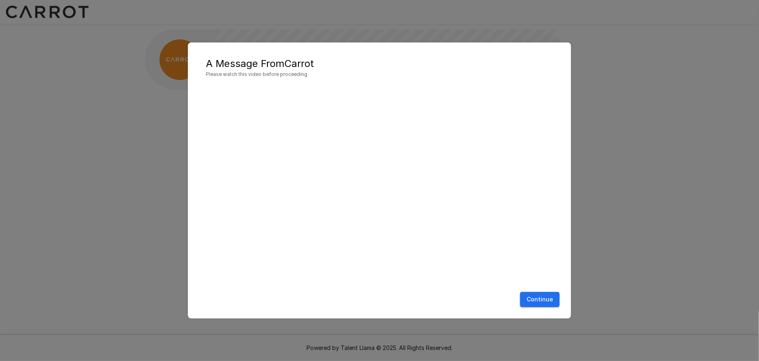
click at [540, 307] on div "Continue" at bounding box center [379, 299] width 367 height 22
click at [538, 304] on button "Continue" at bounding box center [540, 299] width 40 height 15
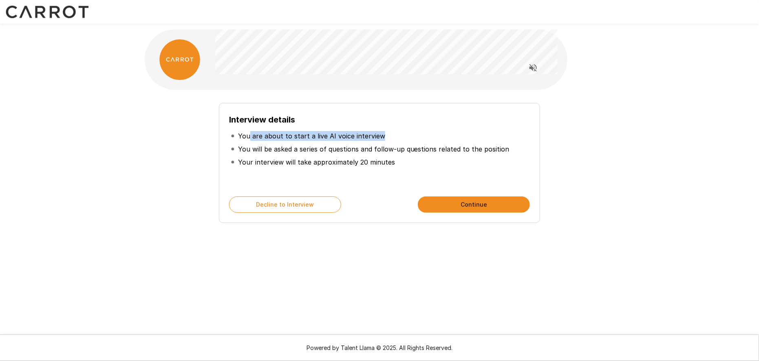
drag, startPoint x: 250, startPoint y: 137, endPoint x: 378, endPoint y: 135, distance: 127.7
click at [378, 135] on p "You are about to start a live AI voice interview" at bounding box center [311, 136] width 147 height 10
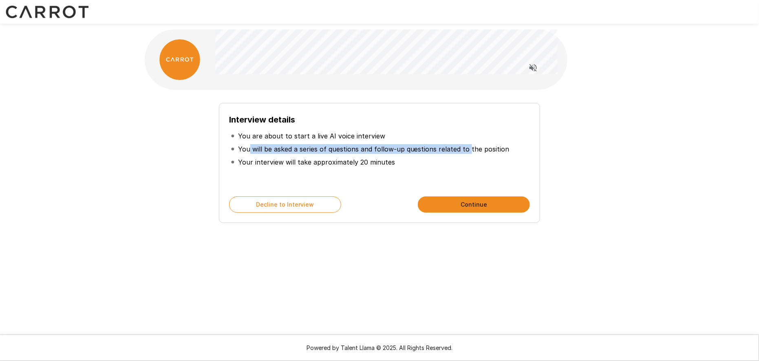
drag, startPoint x: 250, startPoint y: 148, endPoint x: 467, endPoint y: 147, distance: 217.0
click at [467, 147] on p "You will be asked a series of questions and follow-up questions related to the …" at bounding box center [374, 149] width 272 height 10
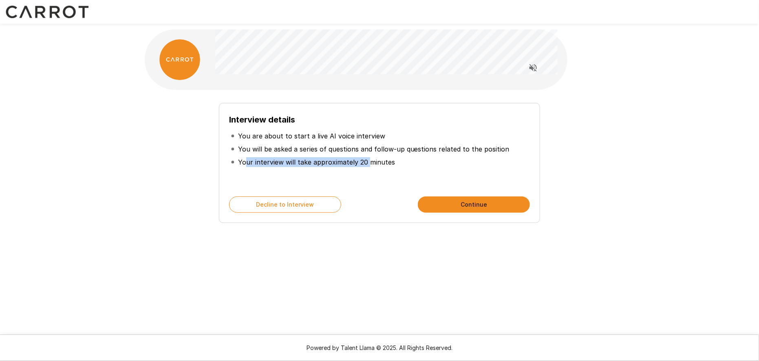
drag, startPoint x: 246, startPoint y: 160, endPoint x: 366, endPoint y: 166, distance: 120.0
click at [366, 166] on p "Your interview will take approximately 20 minutes" at bounding box center [316, 162] width 157 height 10
click at [533, 62] on button "Read questions aloud" at bounding box center [533, 68] width 16 height 16
drag, startPoint x: 250, startPoint y: 132, endPoint x: 360, endPoint y: 130, distance: 109.7
click at [360, 130] on li "You are about to start a live AI voice interview" at bounding box center [379, 135] width 301 height 13
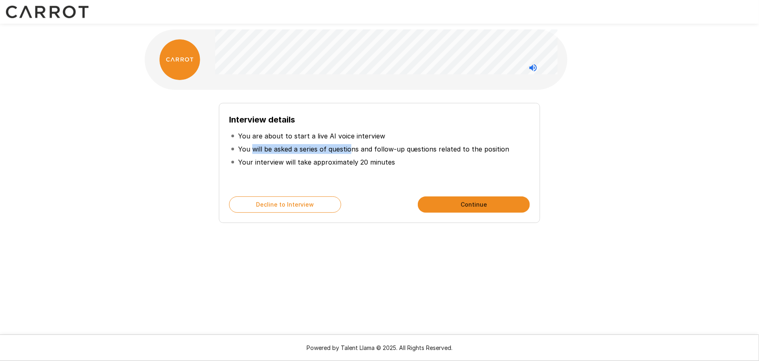
drag, startPoint x: 252, startPoint y: 145, endPoint x: 354, endPoint y: 148, distance: 101.6
click at [352, 148] on p "You will be asked a series of questions and follow-up questions related to the …" at bounding box center [374, 149] width 272 height 10
click at [400, 146] on p "You will be asked a series of questions and follow-up questions related to the …" at bounding box center [374, 149] width 272 height 10
click at [486, 201] on button "Continue" at bounding box center [474, 204] width 112 height 16
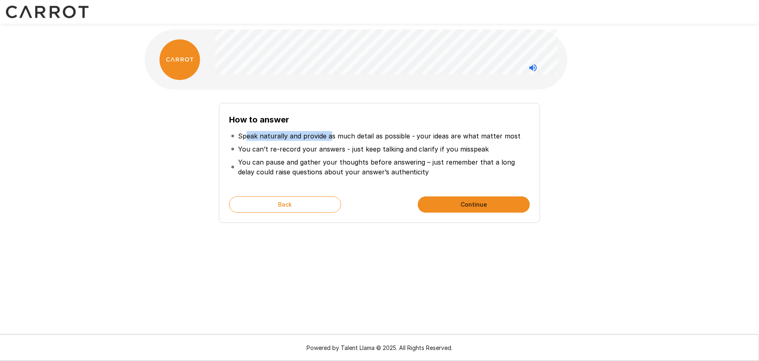
drag, startPoint x: 245, startPoint y: 134, endPoint x: 331, endPoint y: 132, distance: 86.1
click at [331, 132] on p "Speak naturally and provide as much detail as possible - your ideas are what ma…" at bounding box center [379, 136] width 283 height 10
click at [371, 132] on p "Speak naturally and provide as much detail as possible - your ideas are what ma…" at bounding box center [379, 136] width 283 height 10
drag, startPoint x: 317, startPoint y: 135, endPoint x: 407, endPoint y: 139, distance: 90.2
click at [407, 139] on p "Speak naturally and provide as much detail as possible - your ideas are what ma…" at bounding box center [379, 136] width 283 height 10
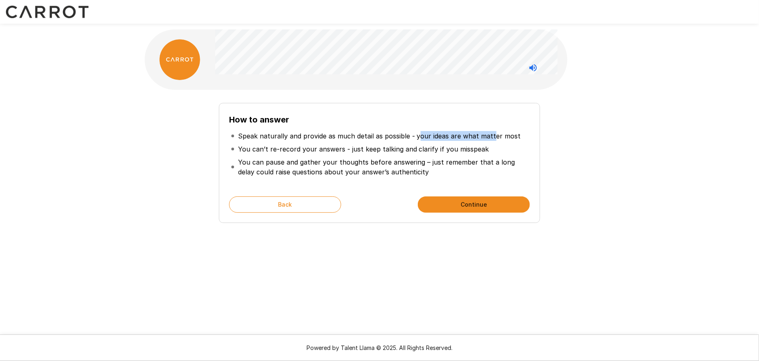
drag, startPoint x: 419, startPoint y: 135, endPoint x: 489, endPoint y: 133, distance: 70.2
click at [489, 133] on p "Speak naturally and provide as much detail as possible - your ideas are what ma…" at bounding box center [379, 136] width 283 height 10
drag, startPoint x: 243, startPoint y: 147, endPoint x: 330, endPoint y: 144, distance: 87.7
click at [330, 144] on p "You can’t re-record your answers - just keep talking and clarify if you misspeak" at bounding box center [363, 149] width 251 height 10
drag, startPoint x: 345, startPoint y: 144, endPoint x: 398, endPoint y: 152, distance: 54.0
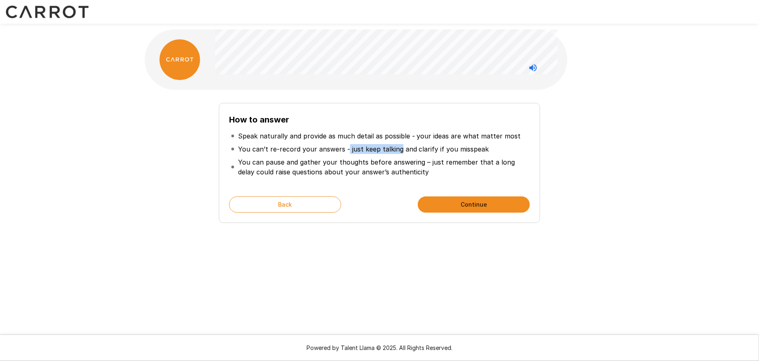
click at [398, 152] on p "You can’t re-record your answers - just keep talking and clarify if you misspeak" at bounding box center [363, 149] width 251 height 10
drag, startPoint x: 415, startPoint y: 148, endPoint x: 480, endPoint y: 149, distance: 64.8
click at [480, 149] on p "You can’t re-record your answers - just keep talking and clarify if you misspeak" at bounding box center [363, 149] width 251 height 10
drag, startPoint x: 247, startPoint y: 160, endPoint x: 290, endPoint y: 161, distance: 43.2
click at [290, 161] on p "You can pause and gather your thoughts before answering – just remember that a …" at bounding box center [383, 167] width 290 height 20
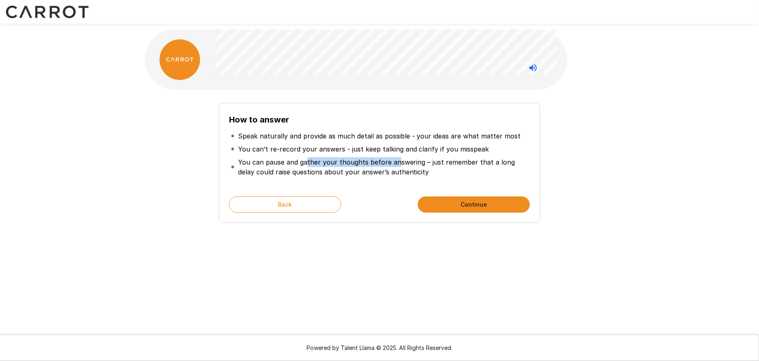
drag, startPoint x: 305, startPoint y: 163, endPoint x: 395, endPoint y: 158, distance: 89.8
click at [395, 158] on p "You can pause and gather your thoughts before answering – just remember that a …" at bounding box center [383, 167] width 290 height 20
click at [408, 159] on p "You can pause and gather your thoughts before answering – just remember that a …" at bounding box center [383, 167] width 290 height 20
drag, startPoint x: 439, startPoint y: 161, endPoint x: 499, endPoint y: 161, distance: 59.5
click at [499, 161] on p "You can pause and gather your thoughts before answering – just remember that a …" at bounding box center [383, 167] width 290 height 20
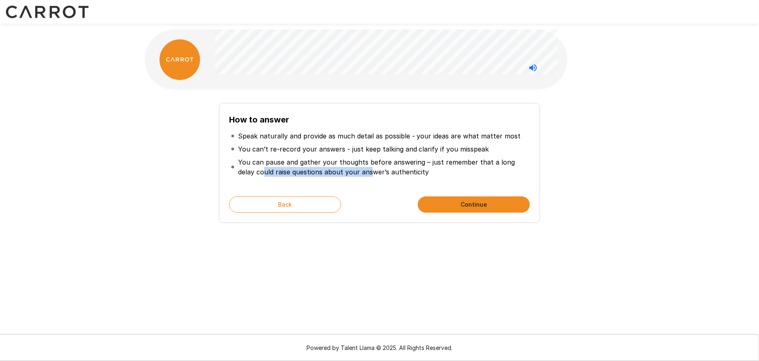
drag, startPoint x: 244, startPoint y: 174, endPoint x: 353, endPoint y: 175, distance: 108.9
click at [353, 175] on p "You can pause and gather your thoughts before answering – just remember that a …" at bounding box center [383, 167] width 290 height 20
click at [405, 169] on p "You can pause and gather your thoughts before answering – just remember that a …" at bounding box center [383, 167] width 290 height 20
drag, startPoint x: 255, startPoint y: 159, endPoint x: 286, endPoint y: 161, distance: 30.6
click at [286, 161] on p "You can pause and gather your thoughts before answering – just remember that a …" at bounding box center [383, 167] width 290 height 20
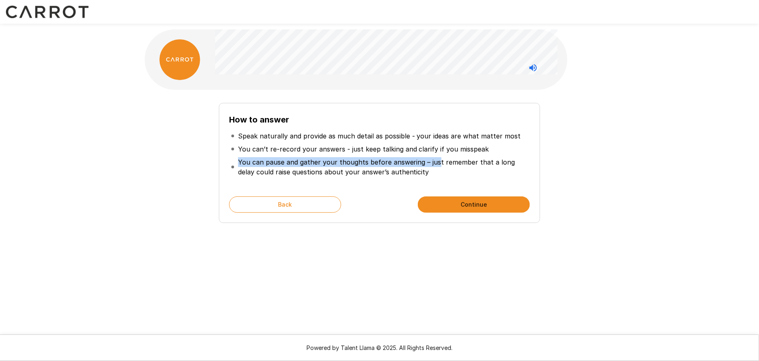
drag, startPoint x: 451, startPoint y: 160, endPoint x: 494, endPoint y: 152, distance: 43.7
click at [496, 152] on ul "Speak naturally and provide as much detail as possible - your ideas are what ma…" at bounding box center [379, 153] width 301 height 55
click at [265, 177] on li "You can pause and gather your thoughts before answering – just remember that a …" at bounding box center [379, 166] width 301 height 23
click at [465, 209] on button "Continue" at bounding box center [474, 204] width 112 height 16
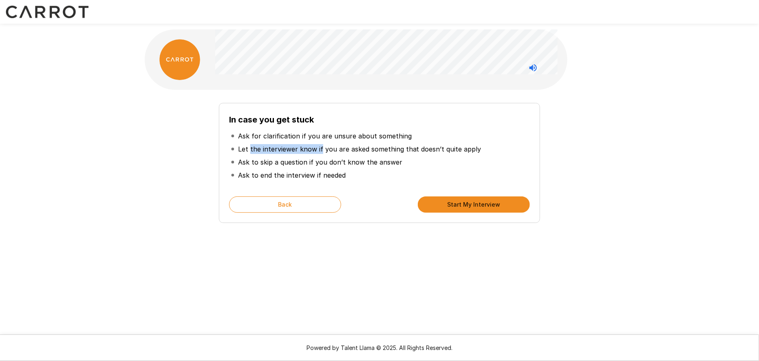
drag, startPoint x: 249, startPoint y: 145, endPoint x: 320, endPoint y: 147, distance: 71.0
click at [320, 147] on p "Let the interviewer know if you are asked something that doesn’t quite apply" at bounding box center [359, 149] width 243 height 10
drag, startPoint x: 347, startPoint y: 148, endPoint x: 384, endPoint y: 148, distance: 36.7
click at [384, 148] on p "Let the interviewer know if you are asked something that doesn’t quite apply" at bounding box center [359, 149] width 243 height 10
drag, startPoint x: 238, startPoint y: 149, endPoint x: 268, endPoint y: 150, distance: 29.4
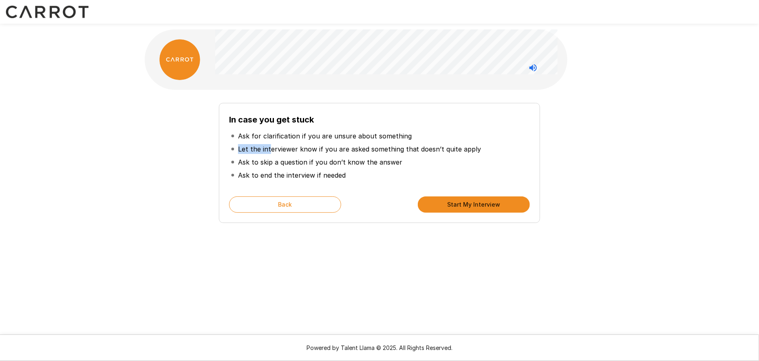
click at [268, 150] on p "Let the interviewer know if you are asked something that doesn’t quite apply" at bounding box center [359, 149] width 243 height 10
drag, startPoint x: 271, startPoint y: 121, endPoint x: 263, endPoint y: 133, distance: 14.7
click at [279, 123] on b "In case you get stuck" at bounding box center [271, 120] width 85 height 10
drag, startPoint x: 253, startPoint y: 138, endPoint x: 325, endPoint y: 141, distance: 71.4
click at [379, 137] on p "Ask for clarification if you are unsure about something" at bounding box center [325, 136] width 174 height 10
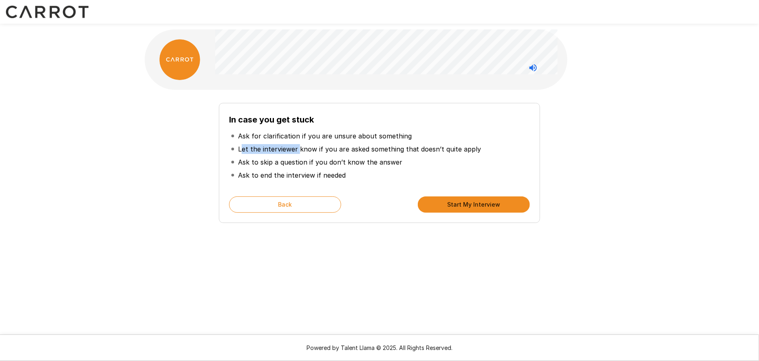
drag, startPoint x: 241, startPoint y: 148, endPoint x: 299, endPoint y: 150, distance: 58.4
click at [299, 150] on p "Let the interviewer know if you are asked something that doesn’t quite apply" at bounding box center [359, 149] width 243 height 10
drag, startPoint x: 317, startPoint y: 145, endPoint x: 297, endPoint y: 153, distance: 21.3
click at [320, 147] on p "Let the interviewer know if you are asked something that doesn’t quite apply" at bounding box center [359, 149] width 243 height 10
drag, startPoint x: 294, startPoint y: 148, endPoint x: 460, endPoint y: 148, distance: 166.0
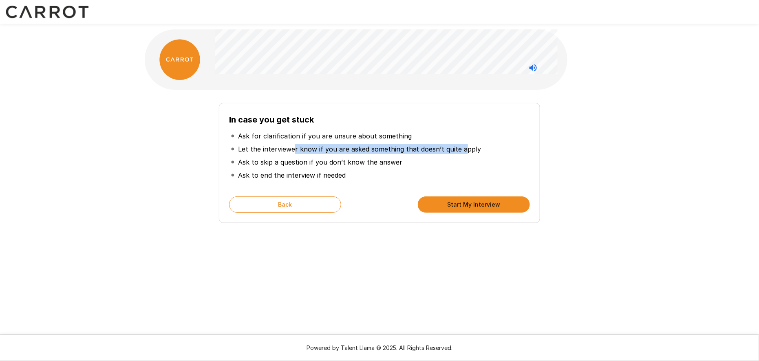
click at [460, 148] on p "Let the interviewer know if you are asked something that doesn’t quite apply" at bounding box center [359, 149] width 243 height 10
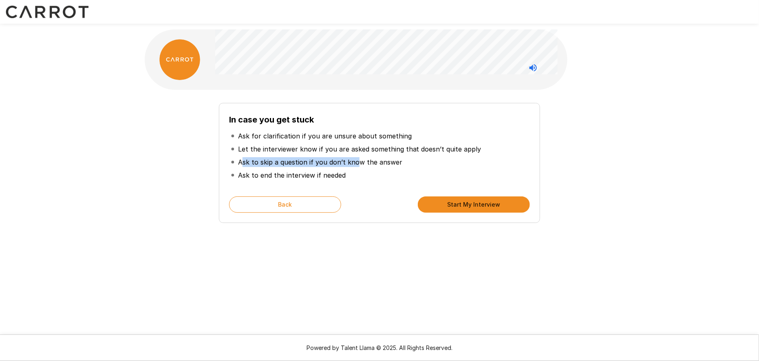
drag, startPoint x: 242, startPoint y: 159, endPoint x: 354, endPoint y: 163, distance: 111.8
click at [354, 163] on p "Ask to skip a question if you don’t know the answer" at bounding box center [320, 162] width 164 height 10
click at [394, 159] on p "Ask to skip a question if you don’t know the answer" at bounding box center [320, 162] width 164 height 10
drag, startPoint x: 250, startPoint y: 174, endPoint x: 316, endPoint y: 175, distance: 66.5
click at [316, 175] on p "Ask to end the interview if needed" at bounding box center [292, 175] width 108 height 10
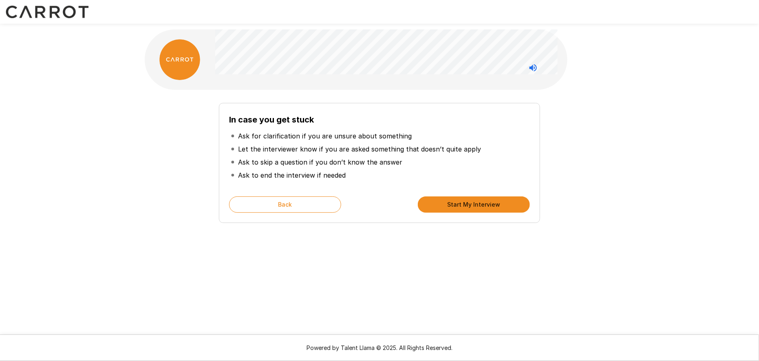
click at [370, 172] on li "Ask to end the interview if needed" at bounding box center [379, 174] width 301 height 13
click at [469, 209] on button "Start My Interview" at bounding box center [474, 204] width 112 height 16
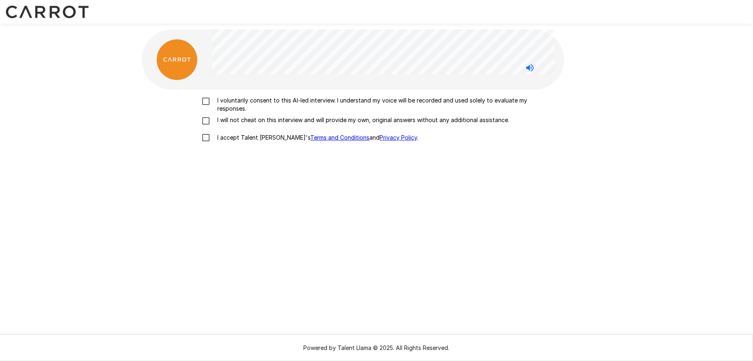
click at [241, 98] on p "I voluntarily consent to this AI-led interview. I understand my voice will be r…" at bounding box center [386, 104] width 342 height 16
click at [225, 119] on p "I will not cheat on this interview and will provide my own, original answers wi…" at bounding box center [362, 120] width 295 height 8
click at [229, 138] on p "I accept Talent Llama's Terms and Conditions and Privacy Policy ." at bounding box center [317, 137] width 204 height 8
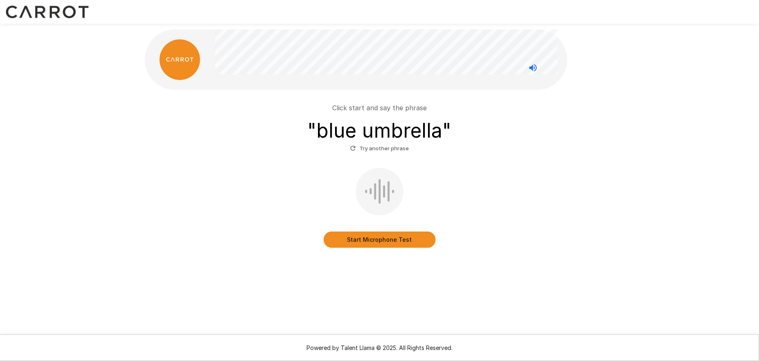
click at [371, 240] on button "Start Microphone Test" at bounding box center [380, 239] width 112 height 16
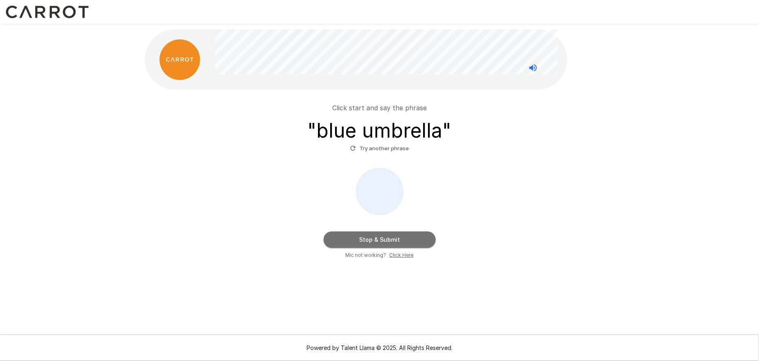
click at [386, 244] on button "Stop & Submit" at bounding box center [380, 239] width 112 height 16
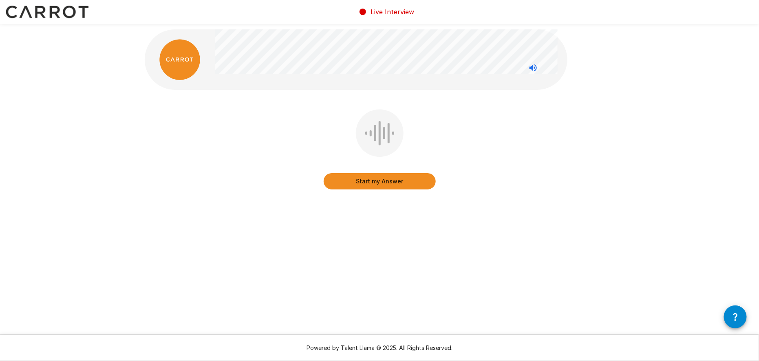
click at [371, 184] on button "Start my Answer" at bounding box center [380, 181] width 112 height 16
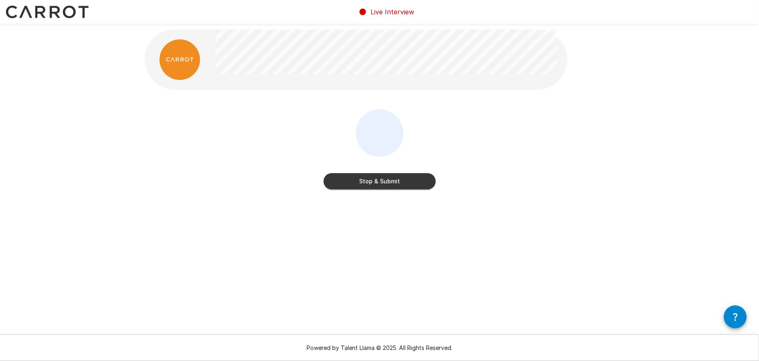
click at [416, 186] on button "Stop & Submit" at bounding box center [380, 181] width 112 height 16
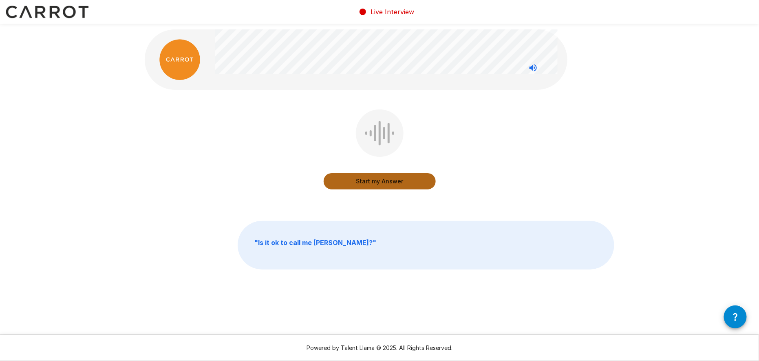
click at [400, 184] on button "Start my Answer" at bounding box center [380, 181] width 112 height 16
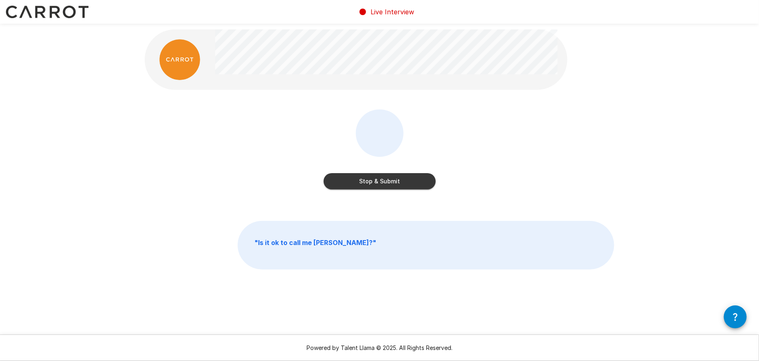
click at [398, 181] on button "Stop & Submit" at bounding box center [380, 181] width 112 height 16
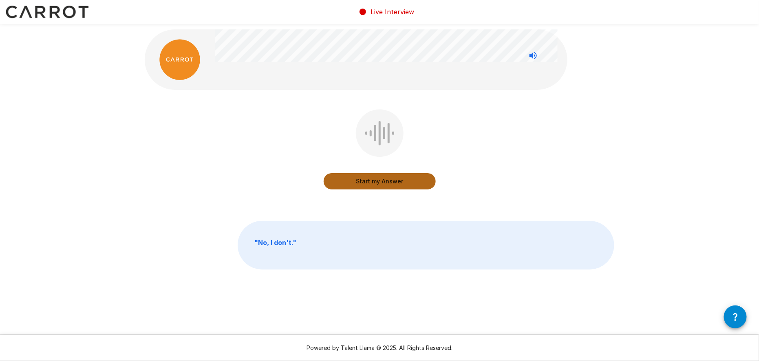
click at [398, 181] on button "Start my Answer" at bounding box center [380, 181] width 112 height 16
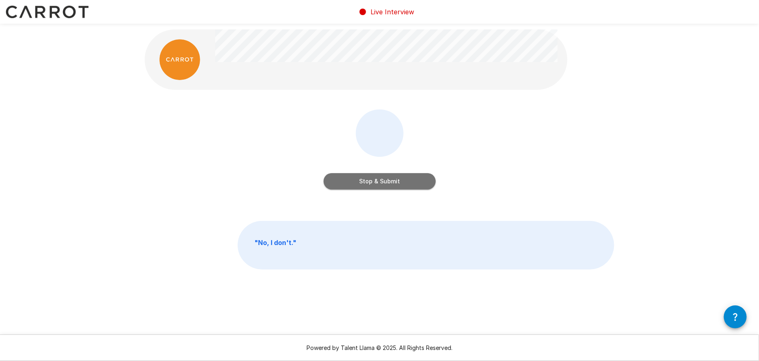
click at [382, 178] on button "Stop & Submit" at bounding box center [380, 181] width 112 height 16
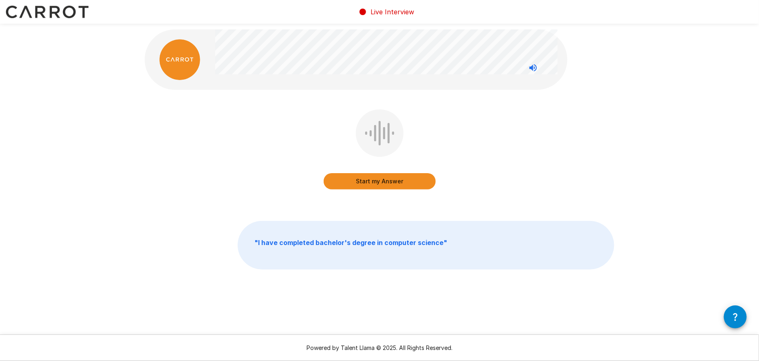
click at [376, 183] on button "Start my Answer" at bounding box center [380, 181] width 112 height 16
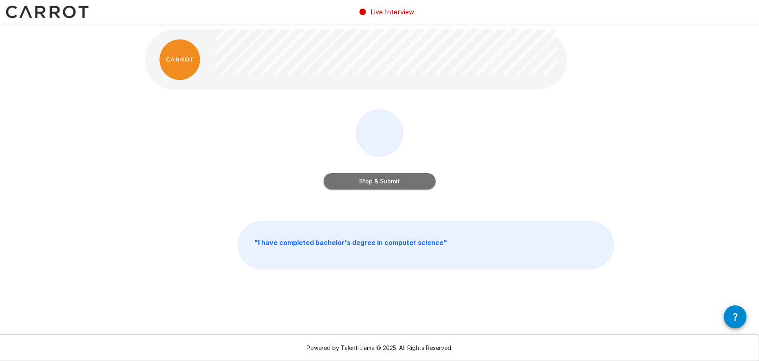
click at [383, 182] on button "Stop & Submit" at bounding box center [380, 181] width 112 height 16
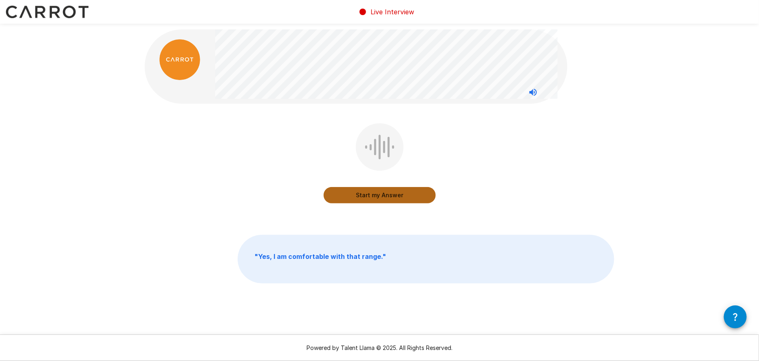
click at [366, 199] on button "Start my Answer" at bounding box center [380, 195] width 112 height 16
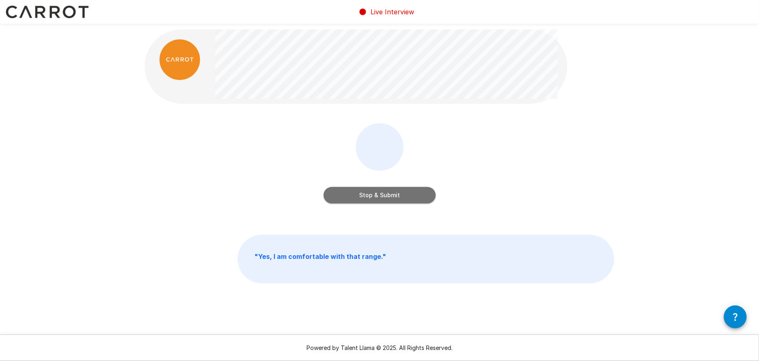
click at [387, 195] on button "Stop & Submit" at bounding box center [380, 195] width 112 height 16
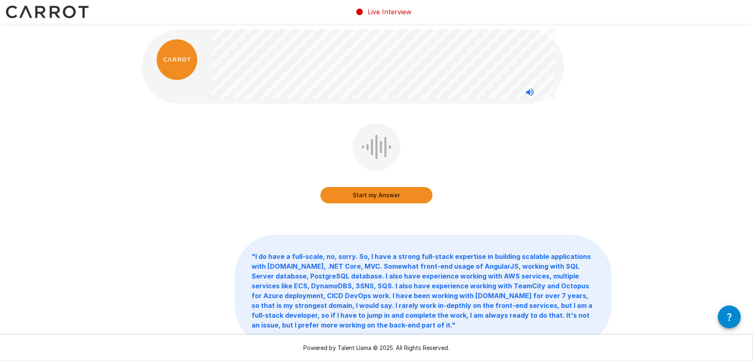
click at [374, 194] on button "Start my Answer" at bounding box center [377, 195] width 112 height 16
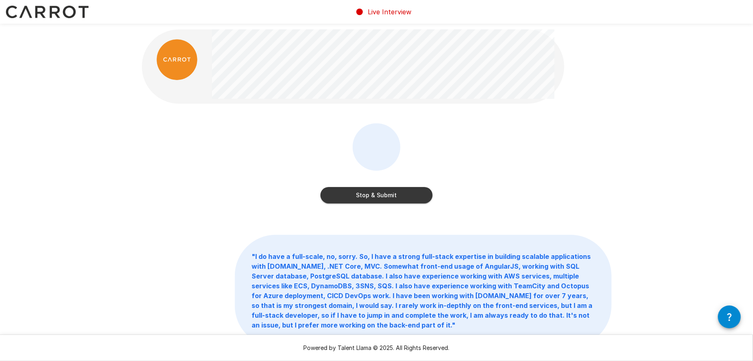
click at [381, 194] on button "Stop & Submit" at bounding box center [377, 195] width 112 height 16
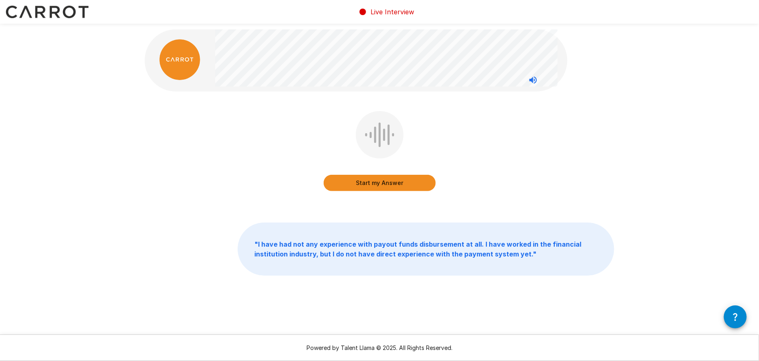
click at [382, 183] on button "Start my Answer" at bounding box center [380, 183] width 112 height 16
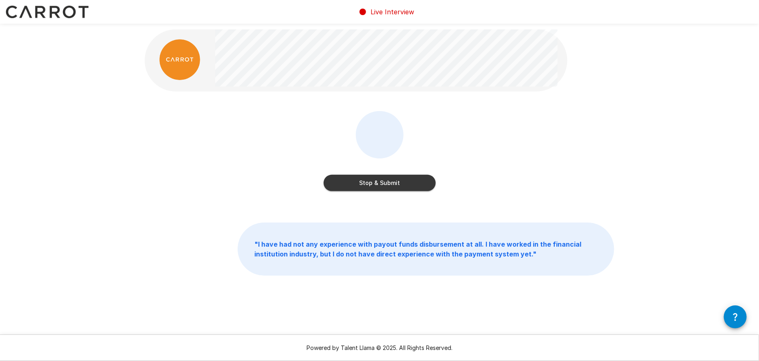
click at [385, 181] on button "Stop & Submit" at bounding box center [380, 183] width 112 height 16
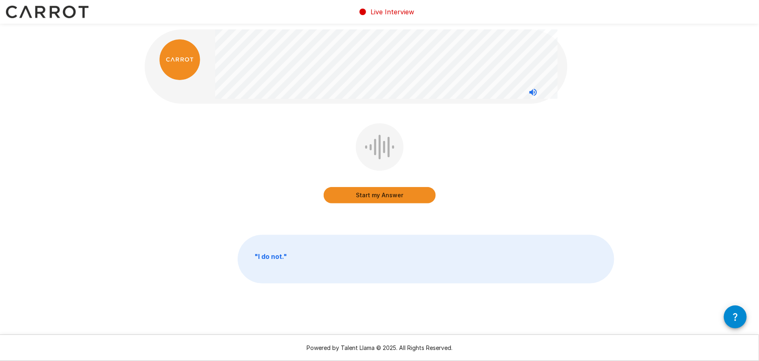
click at [379, 197] on button "Start my Answer" at bounding box center [380, 195] width 112 height 16
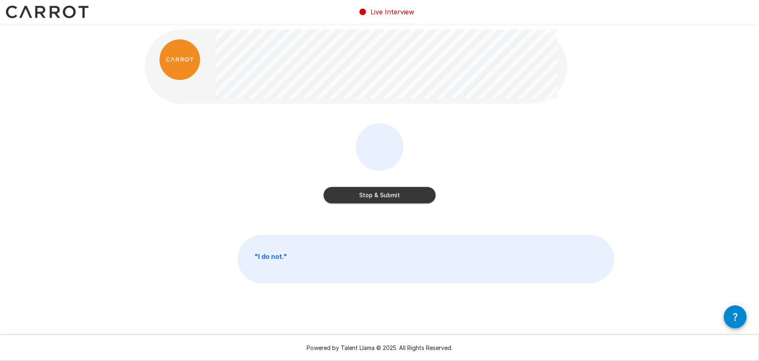
click at [401, 197] on button "Stop & Submit" at bounding box center [380, 195] width 112 height 16
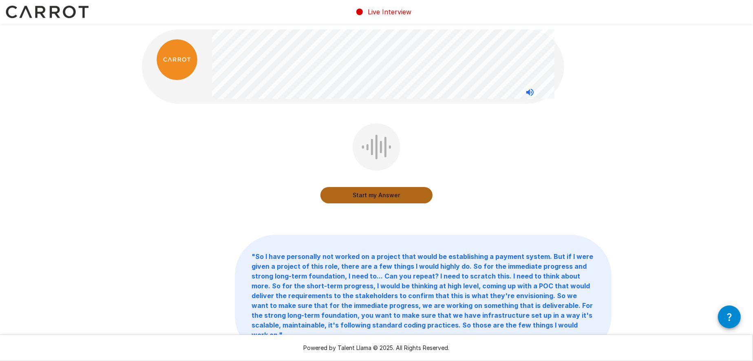
click at [382, 196] on button "Start my Answer" at bounding box center [377, 195] width 112 height 16
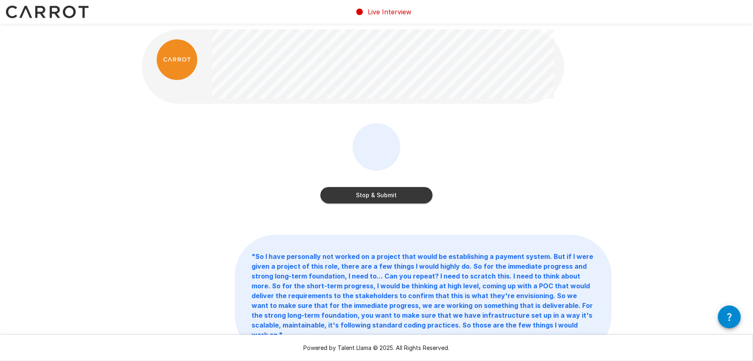
click at [398, 200] on button "Stop & Submit" at bounding box center [377, 195] width 112 height 16
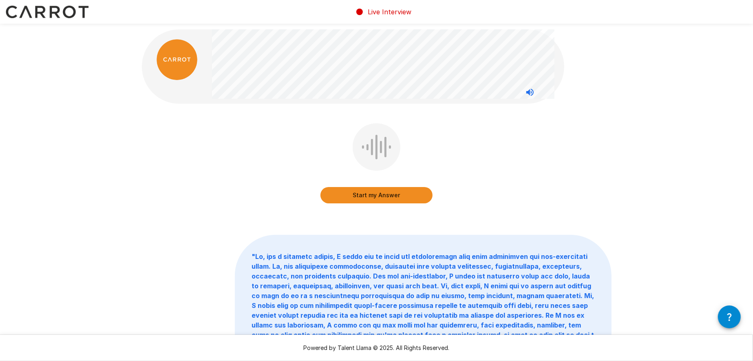
click at [369, 196] on button "Start my Answer" at bounding box center [377, 195] width 112 height 16
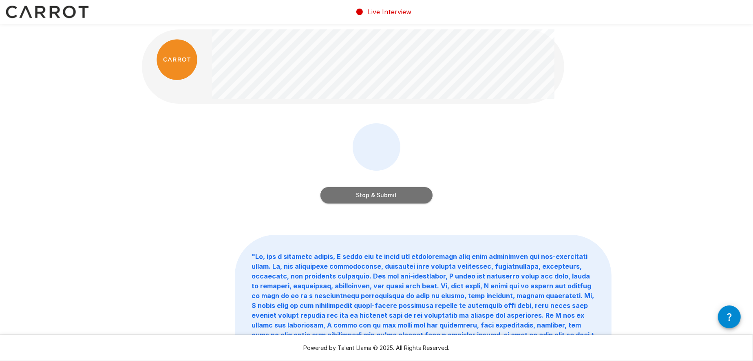
click at [369, 190] on button "Stop & Submit" at bounding box center [377, 195] width 112 height 16
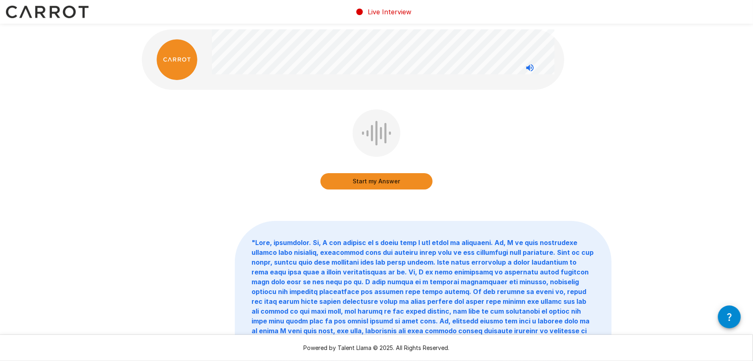
click at [366, 181] on button "Start my Answer" at bounding box center [377, 181] width 112 height 16
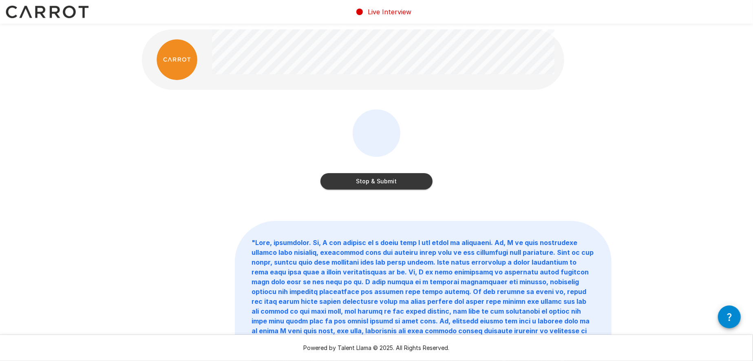
click at [352, 171] on div "Stop & Submit" at bounding box center [377, 173] width 112 height 33
click at [354, 182] on button "Stop & Submit" at bounding box center [377, 181] width 112 height 16
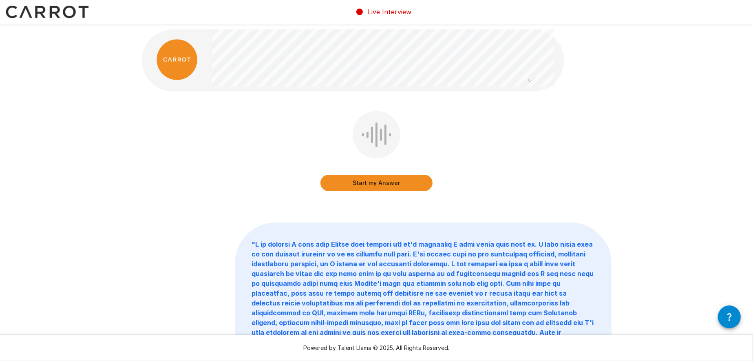
click at [376, 185] on button "Start my Answer" at bounding box center [377, 183] width 112 height 16
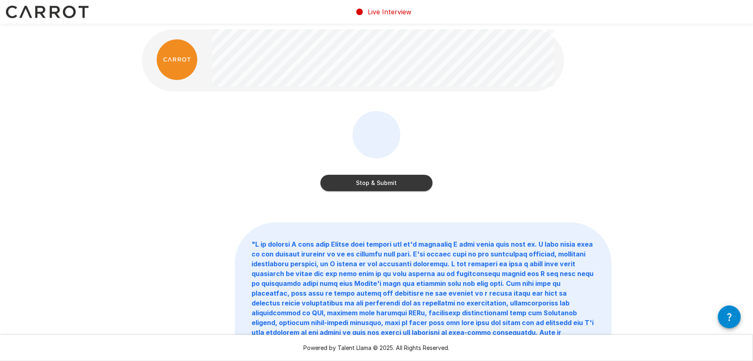
click at [379, 180] on button "Stop & Submit" at bounding box center [377, 183] width 112 height 16
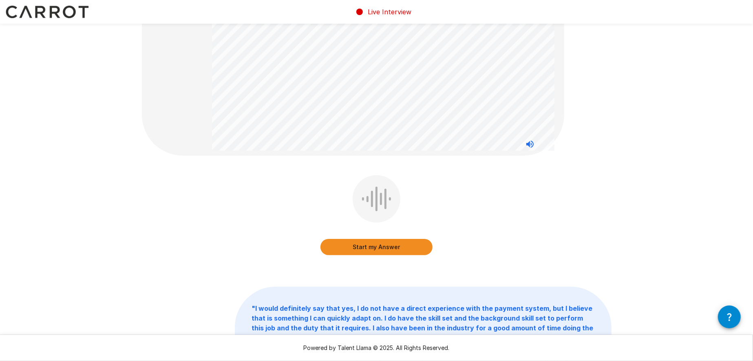
scroll to position [82, 0]
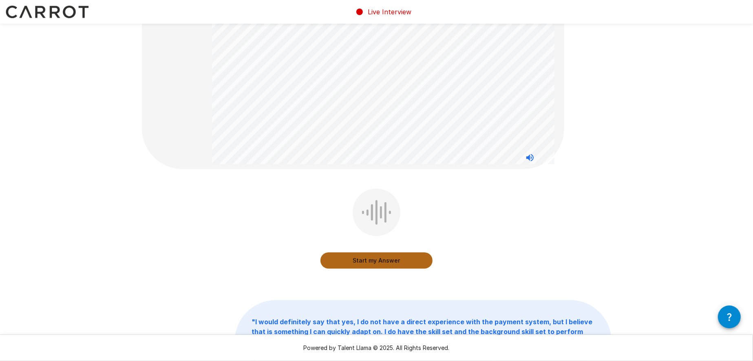
click at [390, 264] on button "Start my Answer" at bounding box center [377, 260] width 112 height 16
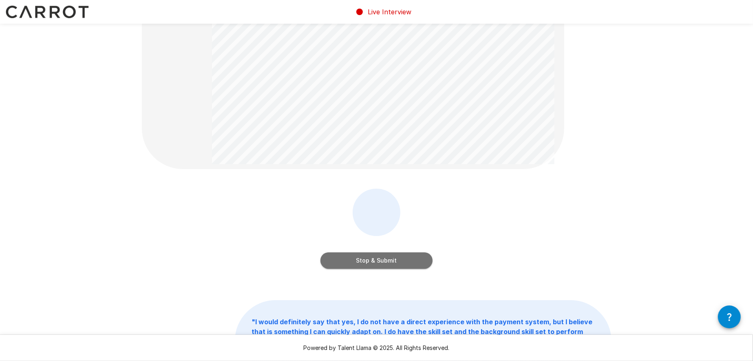
click at [397, 256] on button "Stop & Submit" at bounding box center [377, 260] width 112 height 16
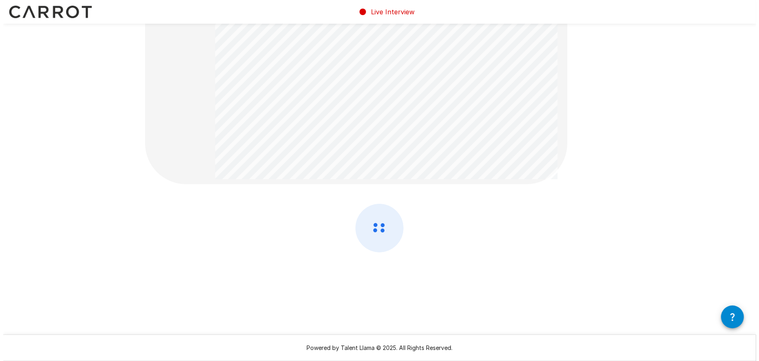
scroll to position [0, 0]
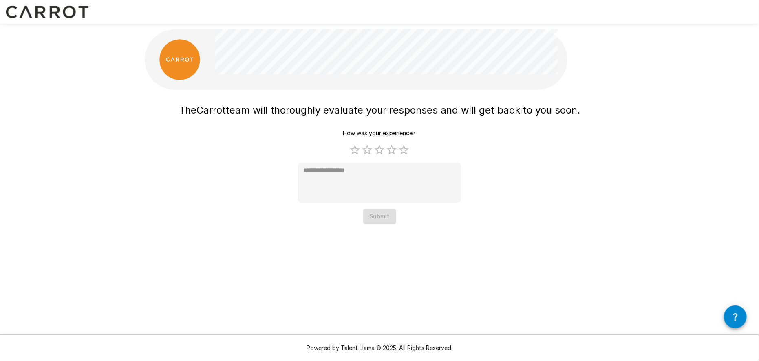
type textarea "*"
